Goal: Communication & Community: Answer question/provide support

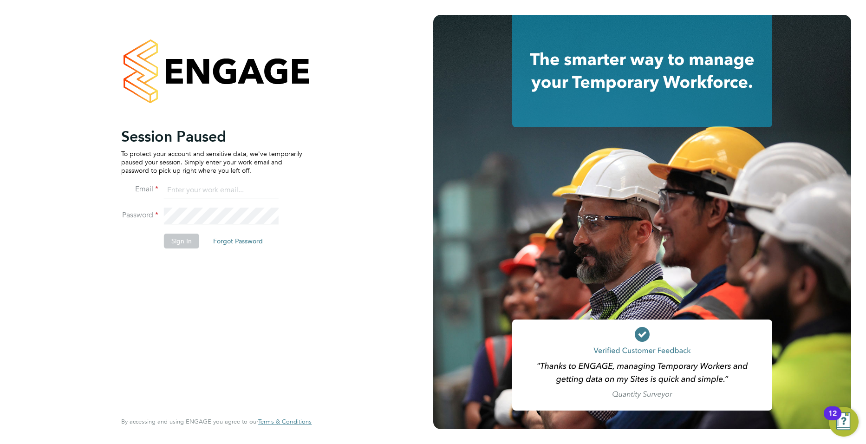
click at [246, 186] on input at bounding box center [221, 190] width 115 height 17
type input "joe.turner@huntereducation.co.uk"
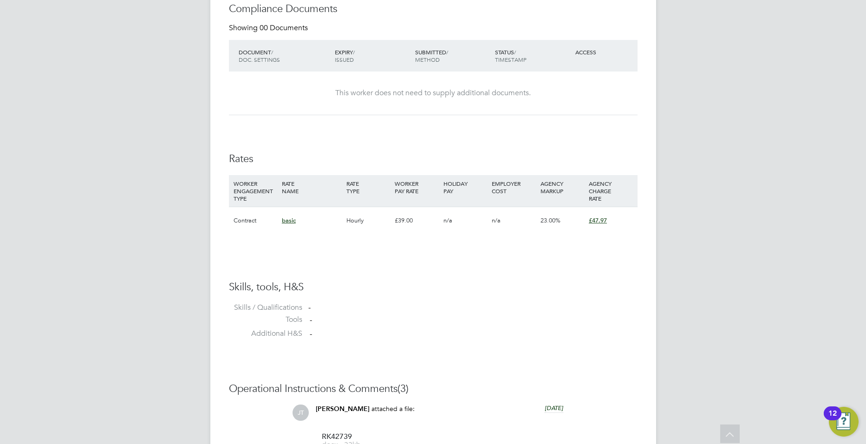
scroll to position [791, 0]
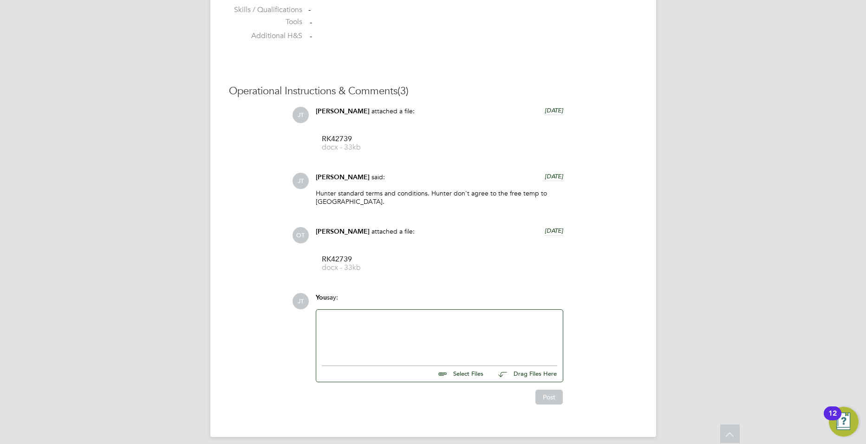
click at [385, 344] on div at bounding box center [439, 335] width 235 height 40
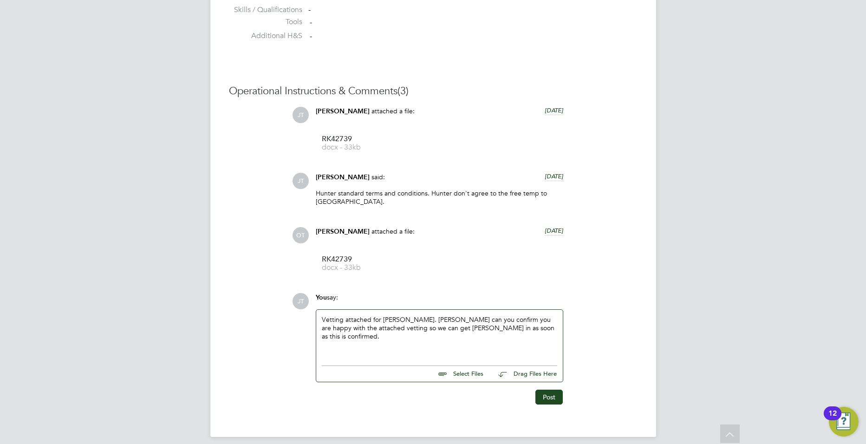
click at [480, 366] on input "file" at bounding box center [487, 372] width 139 height 13
type input "C:\fakepath\Candidate Vetting Form - [PERSON_NAME].docx"
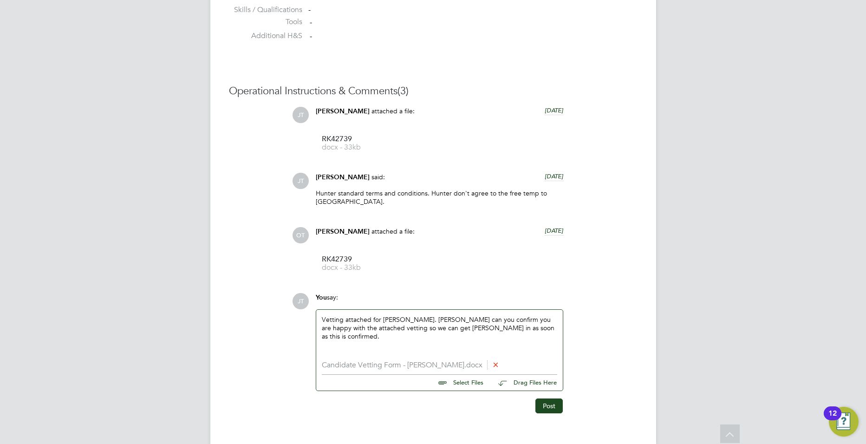
drag, startPoint x: 327, startPoint y: 414, endPoint x: 333, endPoint y: 415, distance: 5.6
click at [458, 375] on input "file" at bounding box center [487, 381] width 139 height 13
type input "C:\fakepath\Redbridge - Passport.jpg"
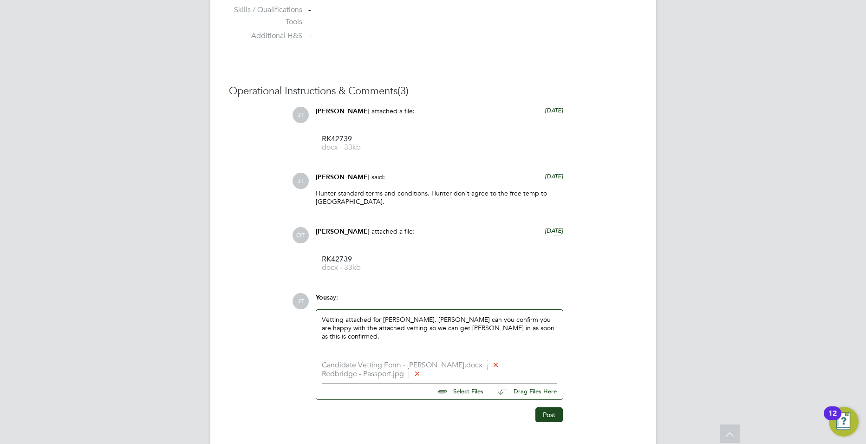
drag, startPoint x: 376, startPoint y: 431, endPoint x: 382, endPoint y: 427, distance: 7.7
click at [471, 384] on input "file" at bounding box center [487, 390] width 139 height 13
type input "C:\fakepath\Statement for Redbridge.docx"
click at [479, 393] on input "file" at bounding box center [487, 398] width 139 height 13
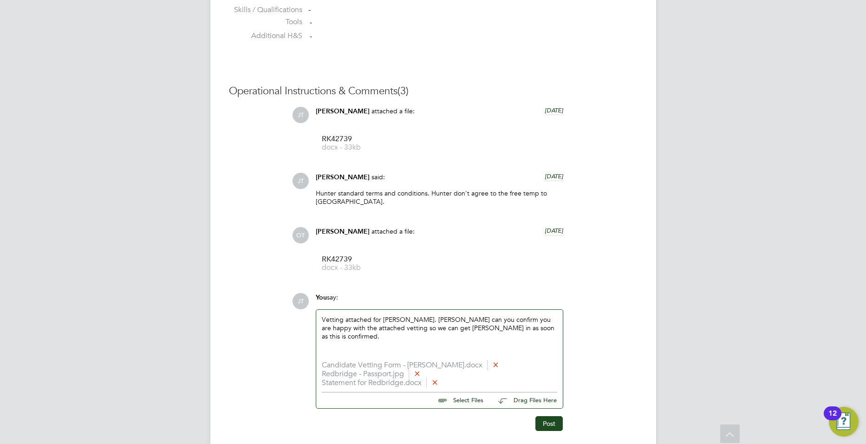
type input "C:\fakepath\DBS - [PERSON_NAME] (Redbridge).jpg"
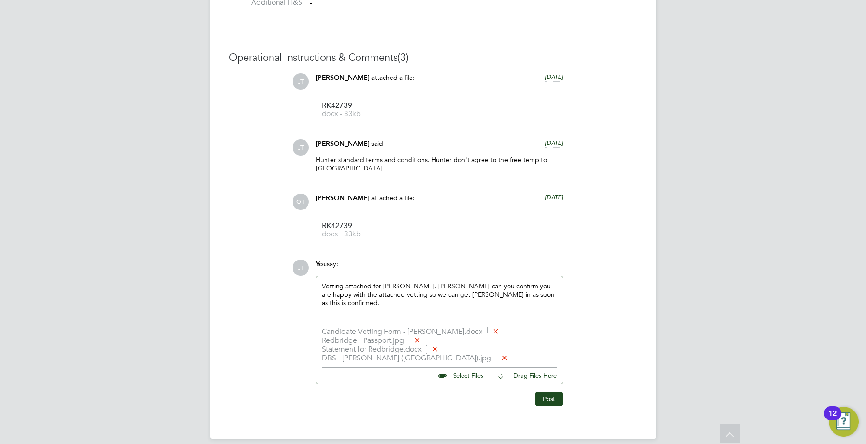
scroll to position [826, 0]
click at [354, 308] on div "Vetting attached for [PERSON_NAME]. [PERSON_NAME] can you confirm you are happy…" at bounding box center [439, 300] width 235 height 40
click at [540, 315] on div "Vetting attached for [PERSON_NAME]. [PERSON_NAME] can you confirm you are happy…" at bounding box center [439, 299] width 247 height 51
click at [556, 391] on button "Post" at bounding box center [548, 397] width 27 height 15
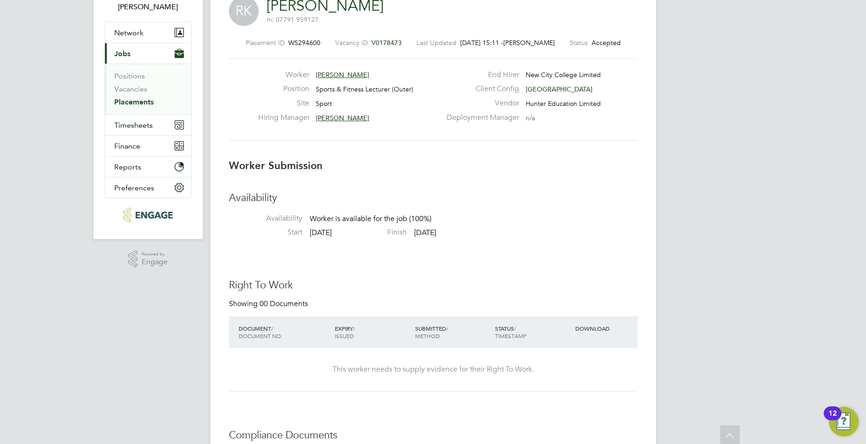
scroll to position [0, 0]
